Goal: Information Seeking & Learning: Check status

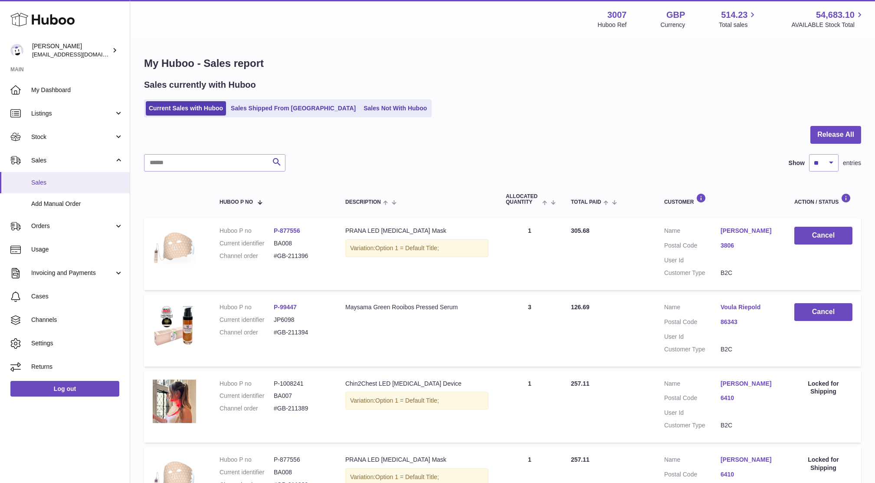
click at [43, 184] on span "Sales" at bounding box center [77, 182] width 92 height 8
drag, startPoint x: 315, startPoint y: 256, endPoint x: 272, endPoint y: 254, distance: 43.0
click at [272, 254] on dl "Huboo P no P-877556 Current identifier BA008 Channel order #GB-211396" at bounding box center [274, 246] width 109 height 38
copy dl "#GB-211396"
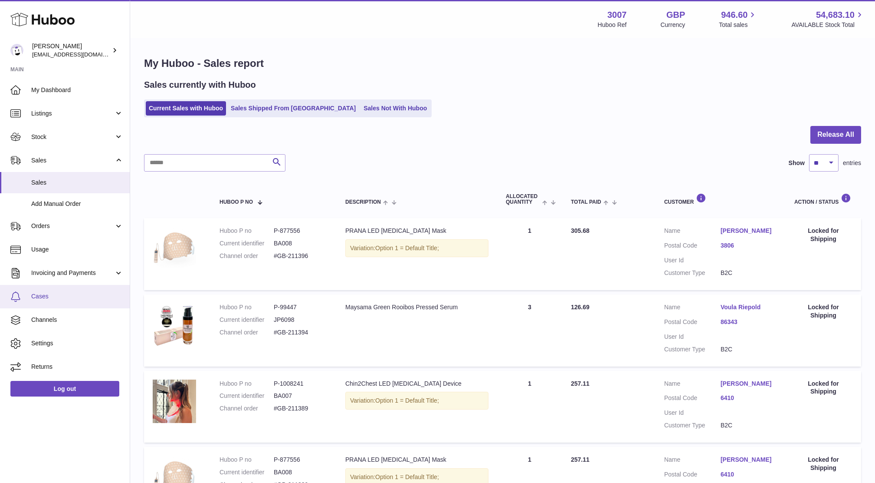
click at [43, 297] on span "Cases" at bounding box center [77, 296] width 92 height 8
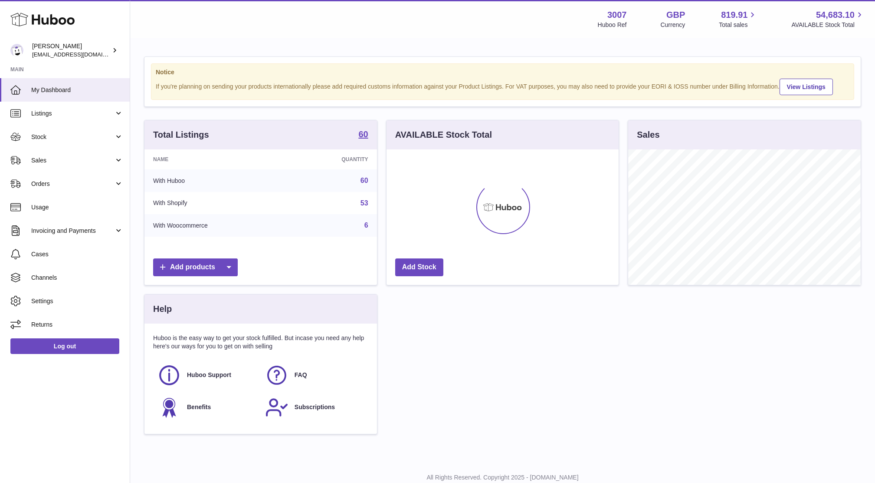
scroll to position [135, 232]
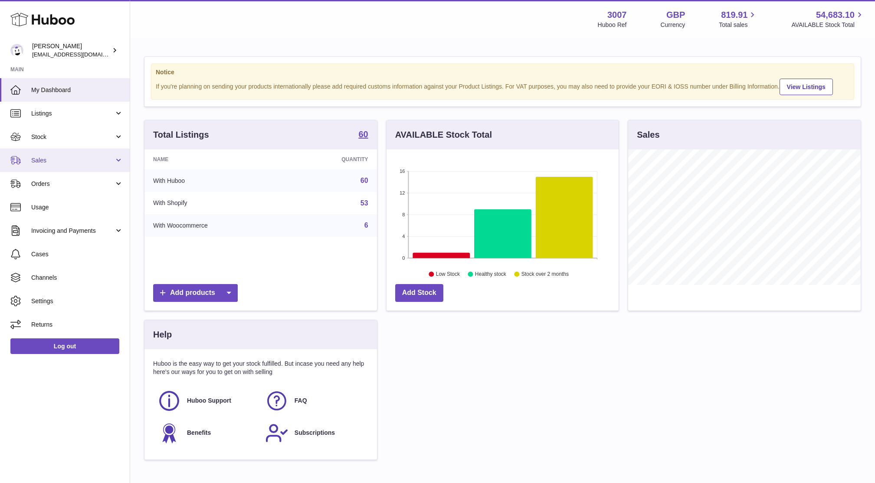
click at [41, 160] on span "Sales" at bounding box center [72, 160] width 83 height 8
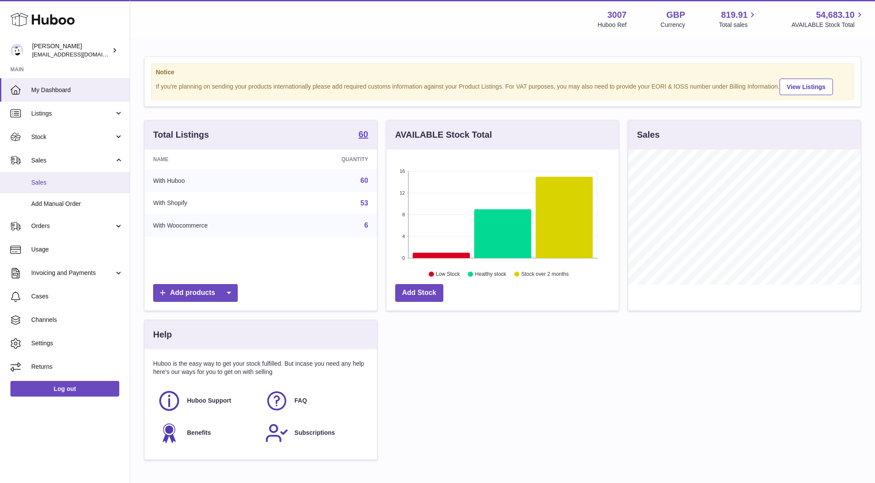
click at [48, 179] on span "Sales" at bounding box center [77, 182] width 92 height 8
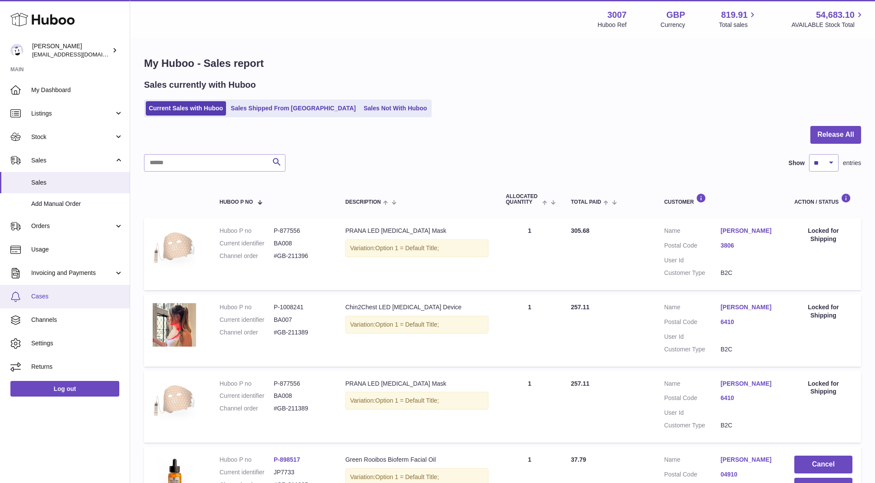
click at [31, 298] on span "Cases" at bounding box center [77, 296] width 92 height 8
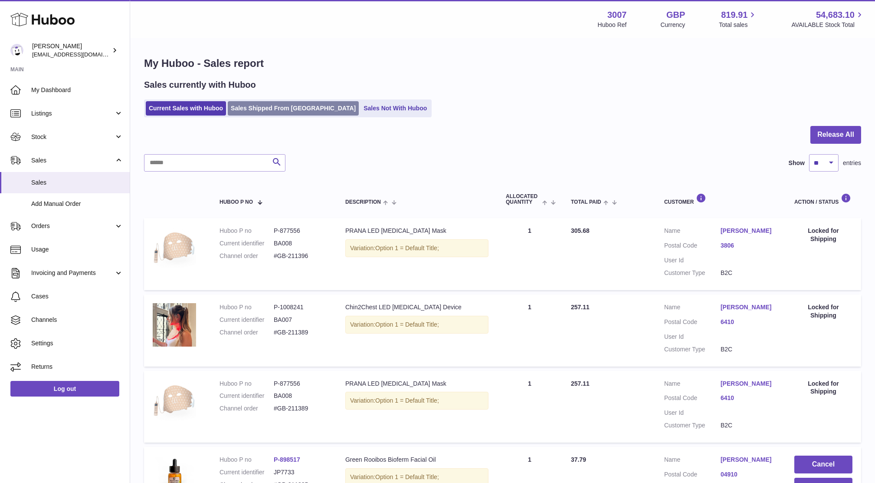
click at [246, 103] on link "Sales Shipped From [GEOGRAPHIC_DATA]" at bounding box center [293, 108] width 131 height 14
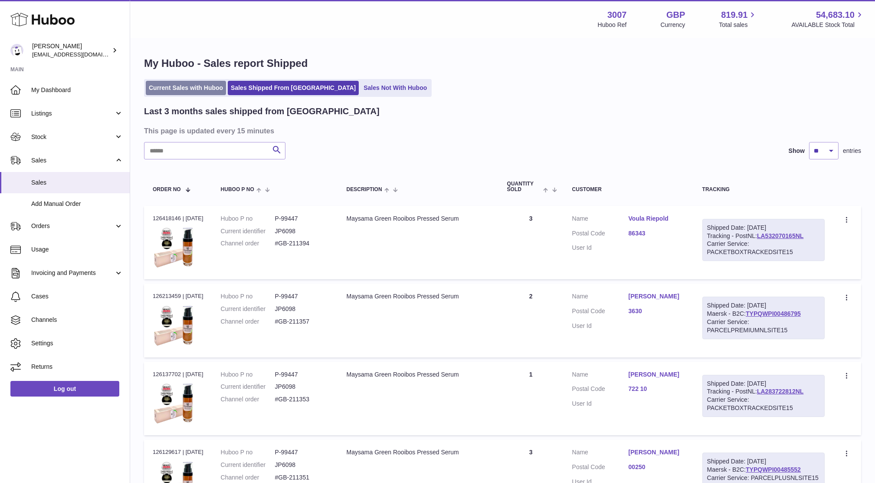
click at [192, 87] on link "Current Sales with Huboo" at bounding box center [186, 88] width 80 height 14
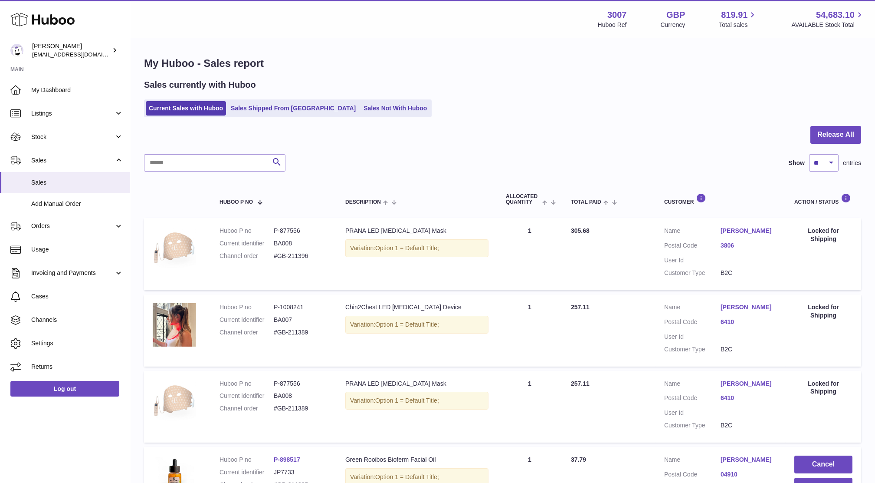
click at [221, 243] on dt "Current identifier" at bounding box center [247, 243] width 54 height 8
click at [197, 240] on td at bounding box center [177, 254] width 67 height 72
click at [199, 104] on link "Current Sales with Huboo" at bounding box center [186, 108] width 80 height 14
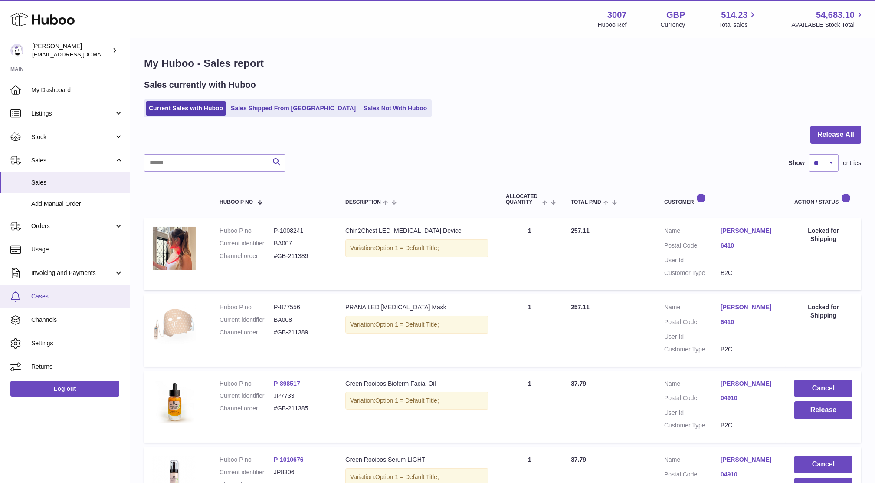
click at [35, 299] on span "Cases" at bounding box center [77, 296] width 92 height 8
